Goal: Navigation & Orientation: Find specific page/section

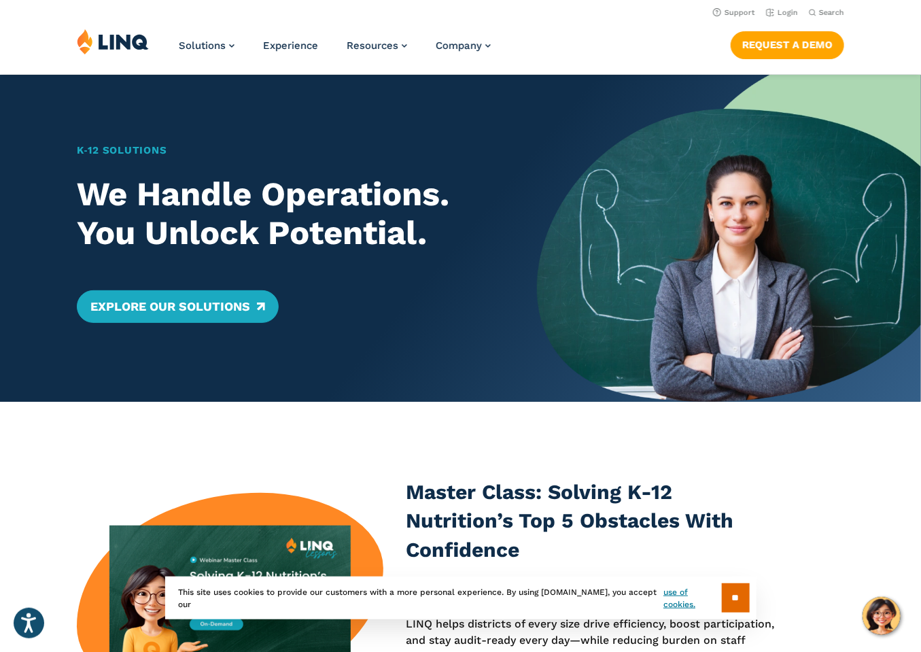
click at [523, 22] on header "Support Login Search Search for: Solutions Nutrition Overview NEW School Nutrit…" at bounding box center [460, 37] width 921 height 74
click at [239, 312] on link "Explore Our Solutions" at bounding box center [178, 306] width 202 height 33
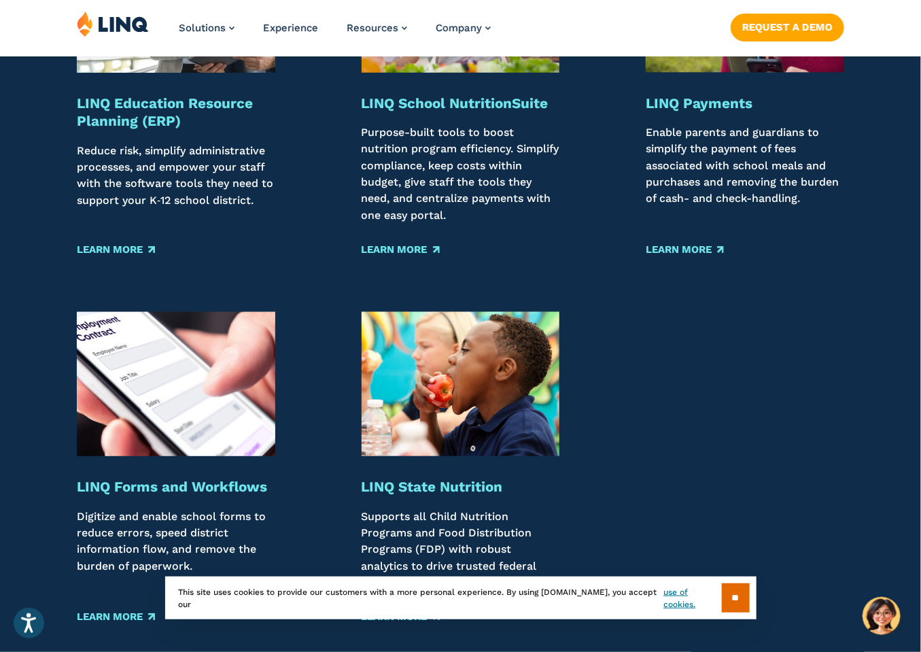
scroll to position [1836, 0]
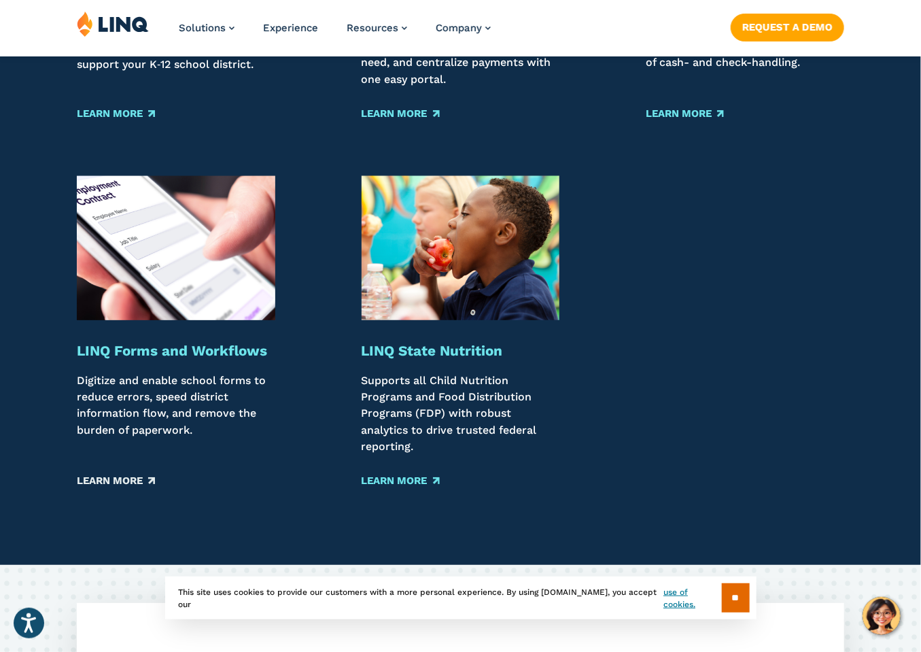
click at [121, 488] on link "Learn More" at bounding box center [116, 480] width 78 height 15
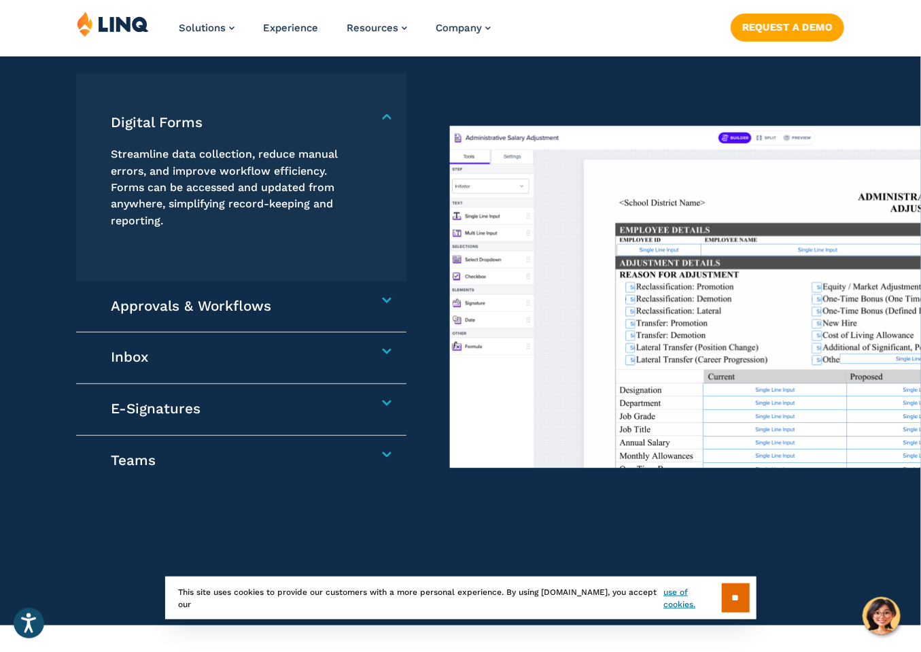
scroll to position [1020, 0]
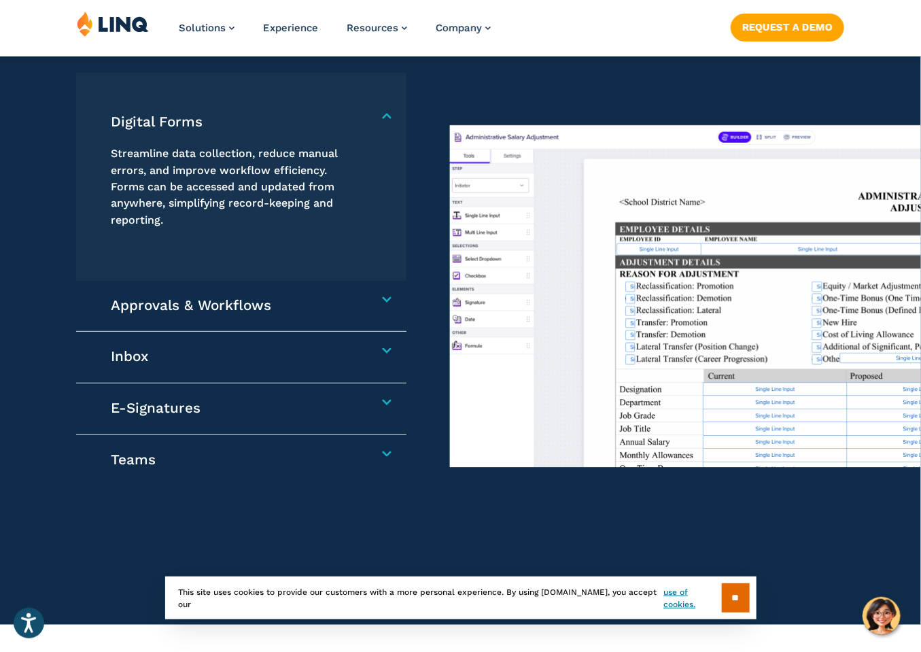
click at [361, 315] on h4 "Approvals & Workflows" at bounding box center [236, 306] width 250 height 18
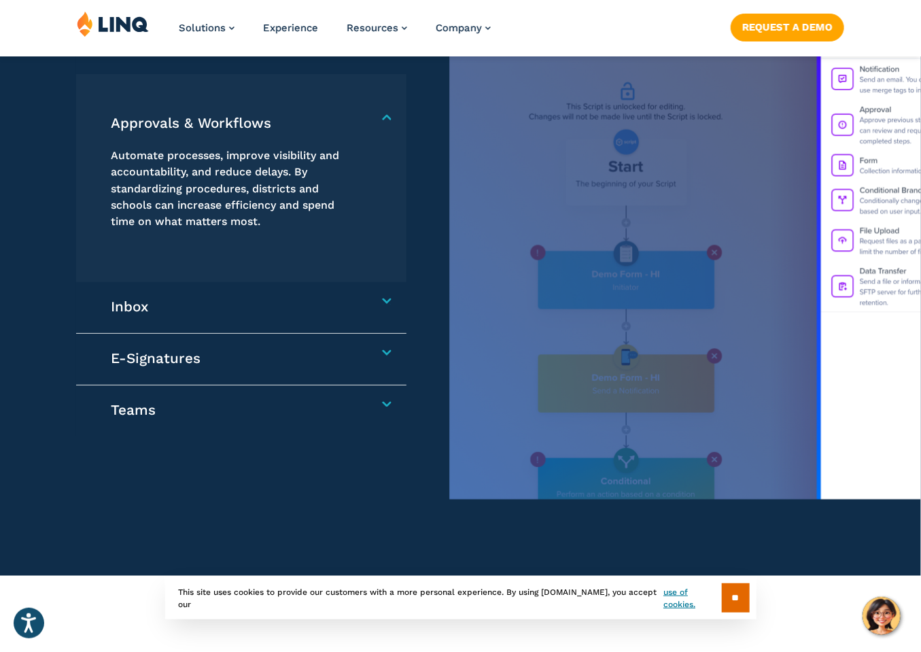
scroll to position [1088, 0]
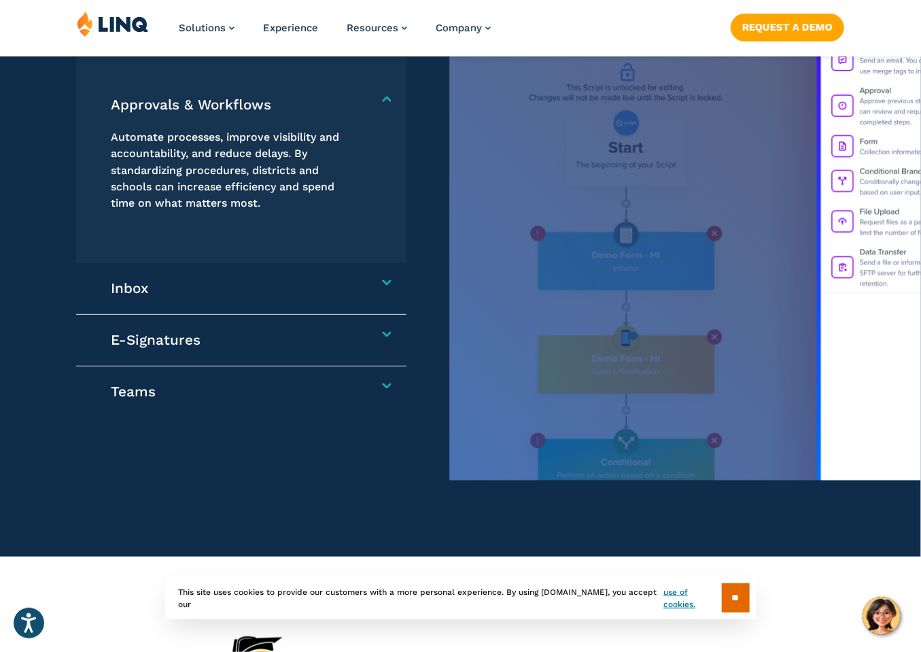
click at [383, 311] on div "Inbox Receive, manage, and respond to communications in one centralized locatio…" at bounding box center [241, 289] width 330 height 52
click at [361, 298] on h4 "Inbox" at bounding box center [236, 288] width 250 height 18
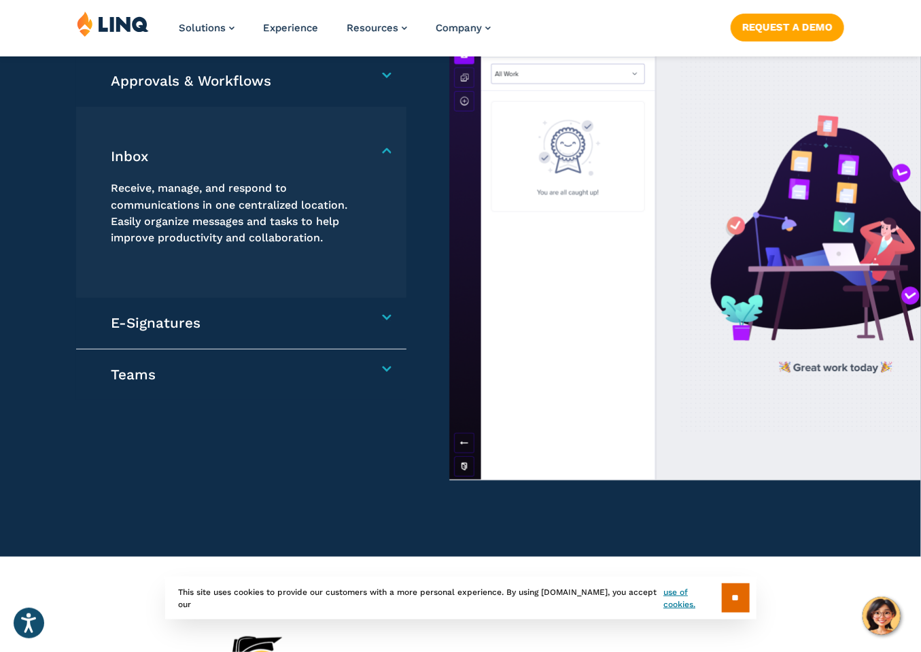
click at [361, 332] on h4 "E-Signatures" at bounding box center [236, 323] width 250 height 18
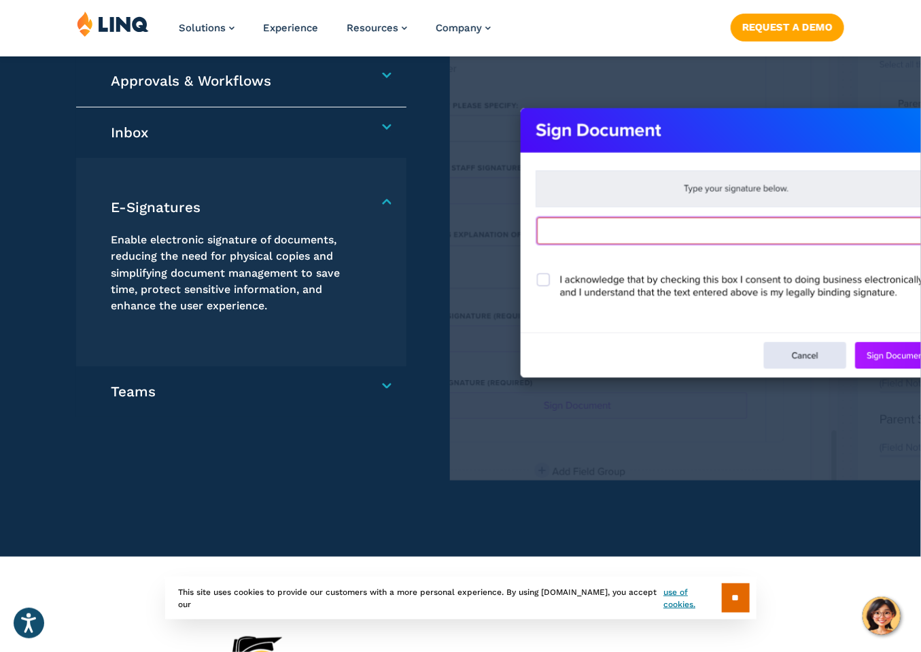
click at [361, 401] on h4 "Teams" at bounding box center [236, 392] width 250 height 18
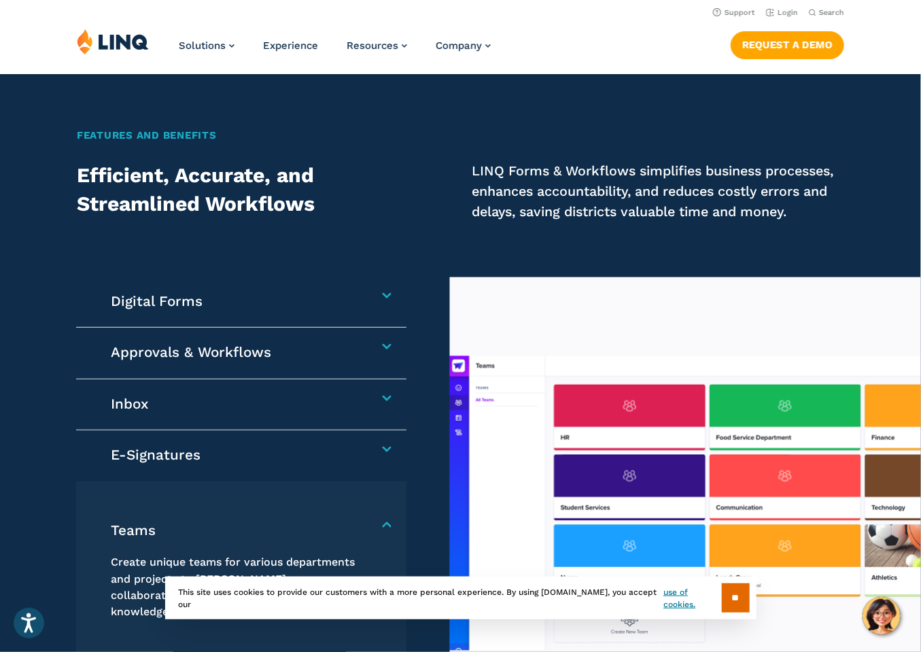
scroll to position [816, 0]
click at [361, 311] on h4 "Digital Forms" at bounding box center [236, 302] width 250 height 18
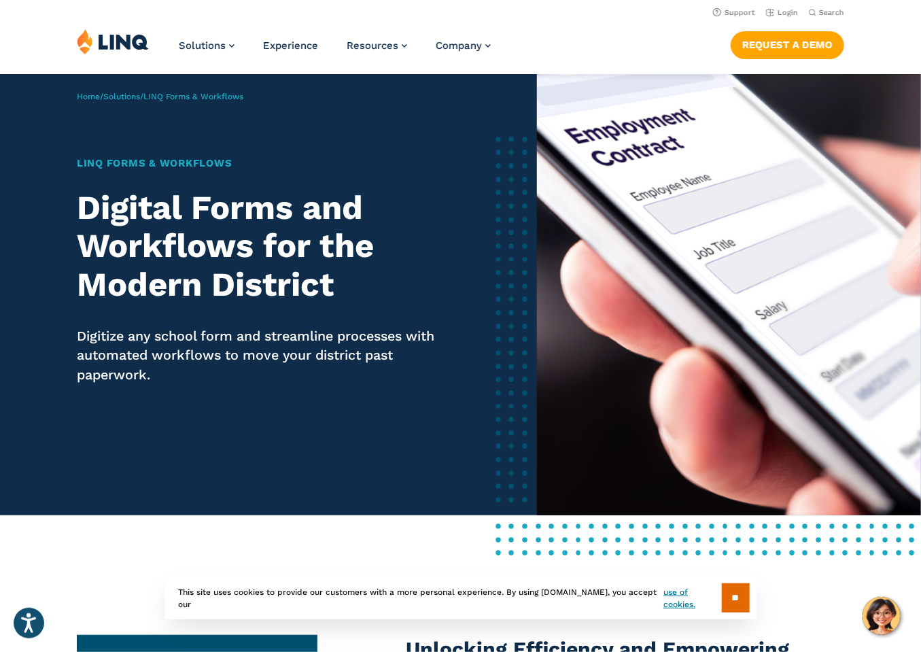
scroll to position [0, 0]
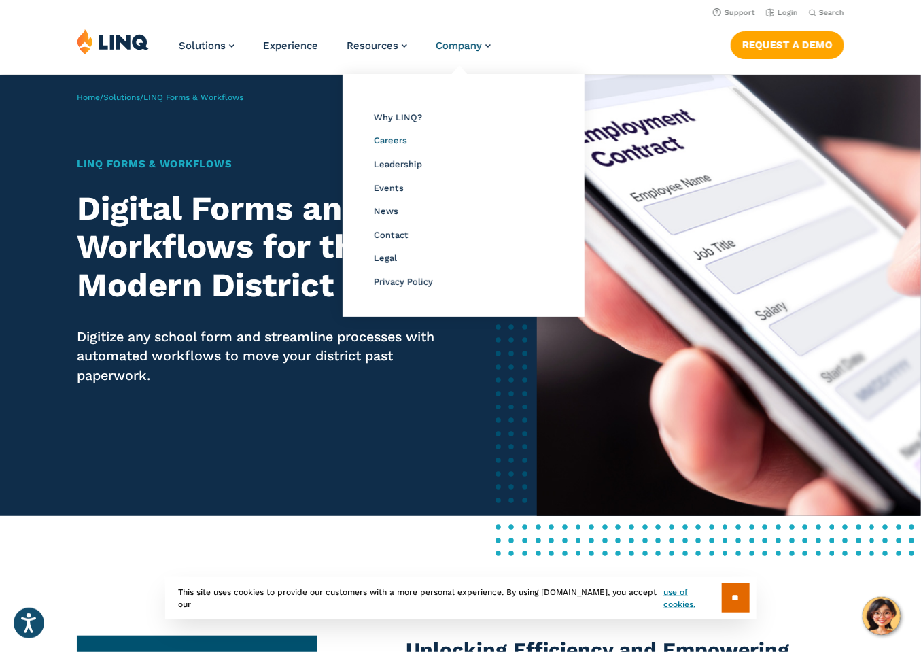
click at [397, 139] on span "Careers" at bounding box center [390, 140] width 33 height 10
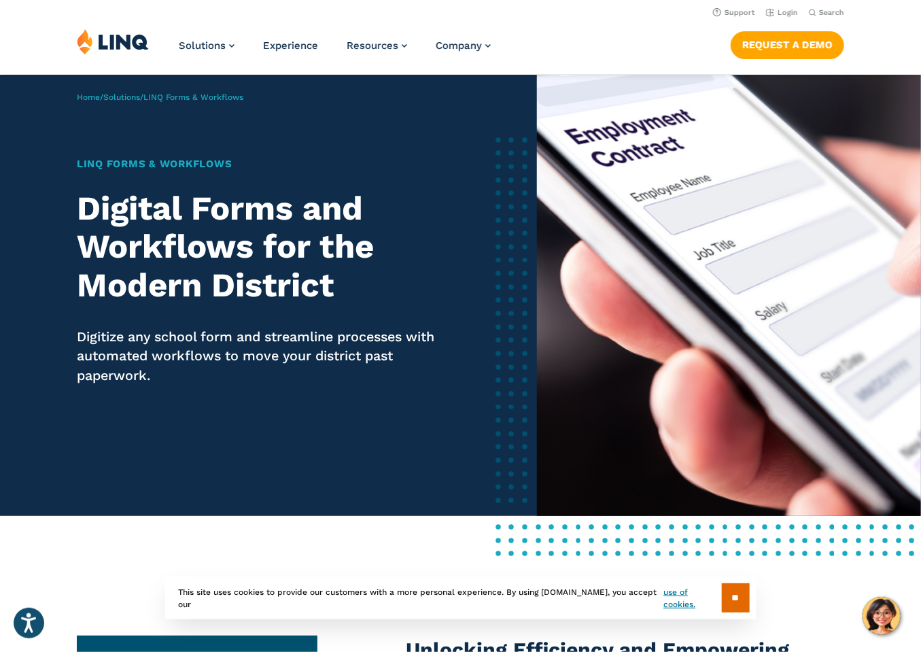
click at [116, 18] on nav "Support Login Search Search for:" at bounding box center [460, 11] width 921 height 15
